Goal: Check status: Check status

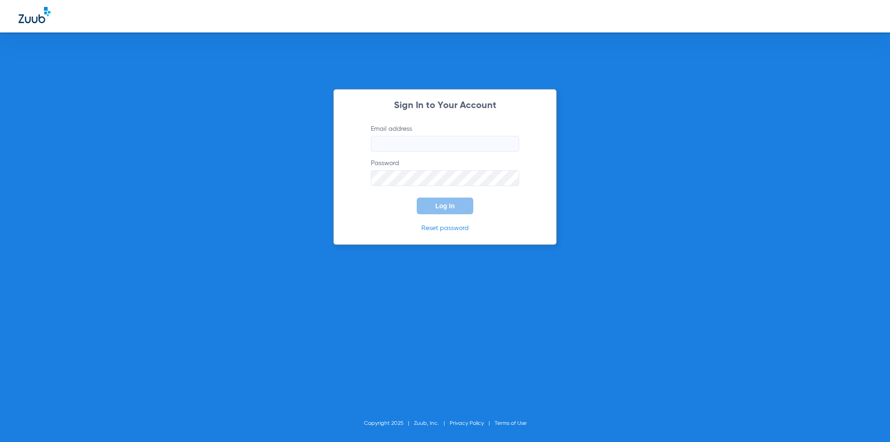
click at [428, 143] on input "Email address" at bounding box center [445, 144] width 148 height 16
click at [394, 150] on input "Email address Required" at bounding box center [445, 144] width 148 height 16
click at [396, 145] on input "Email address Required" at bounding box center [445, 144] width 148 height 16
type input "[PERSON_NAME][EMAIL_ADDRESS][DOMAIN_NAME]"
click at [450, 210] on button "Log In" at bounding box center [445, 206] width 57 height 17
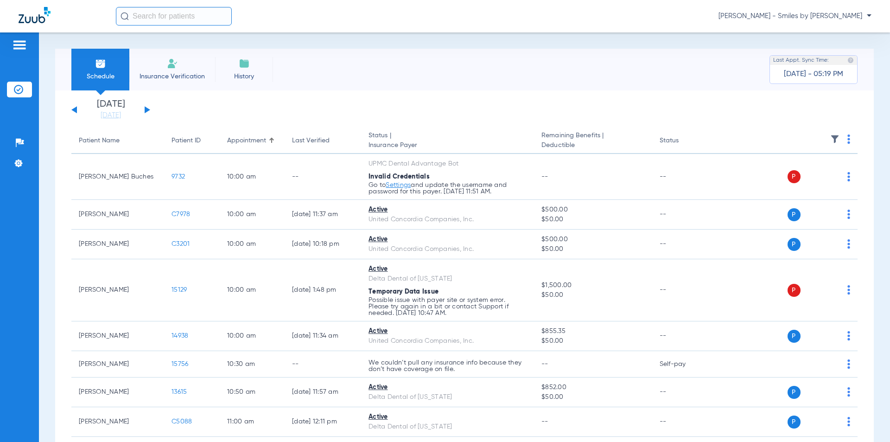
click at [147, 111] on button at bounding box center [148, 109] width 6 height 7
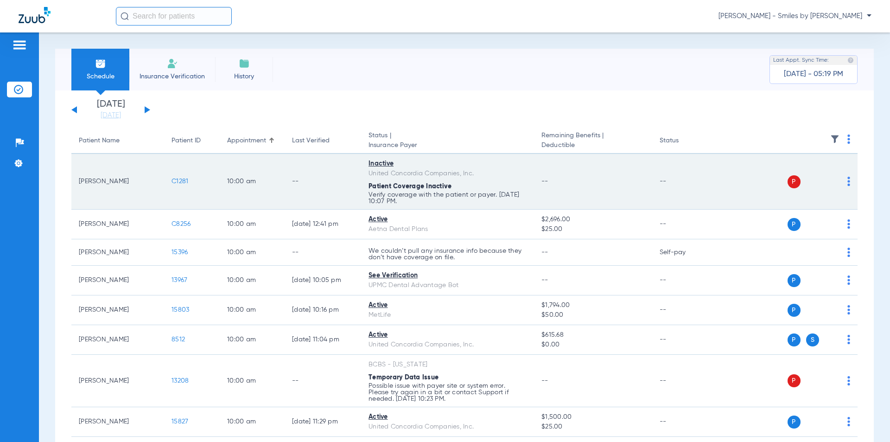
click at [184, 178] on span "C1281" at bounding box center [180, 181] width 17 height 6
